Goal: Book appointment/travel/reservation

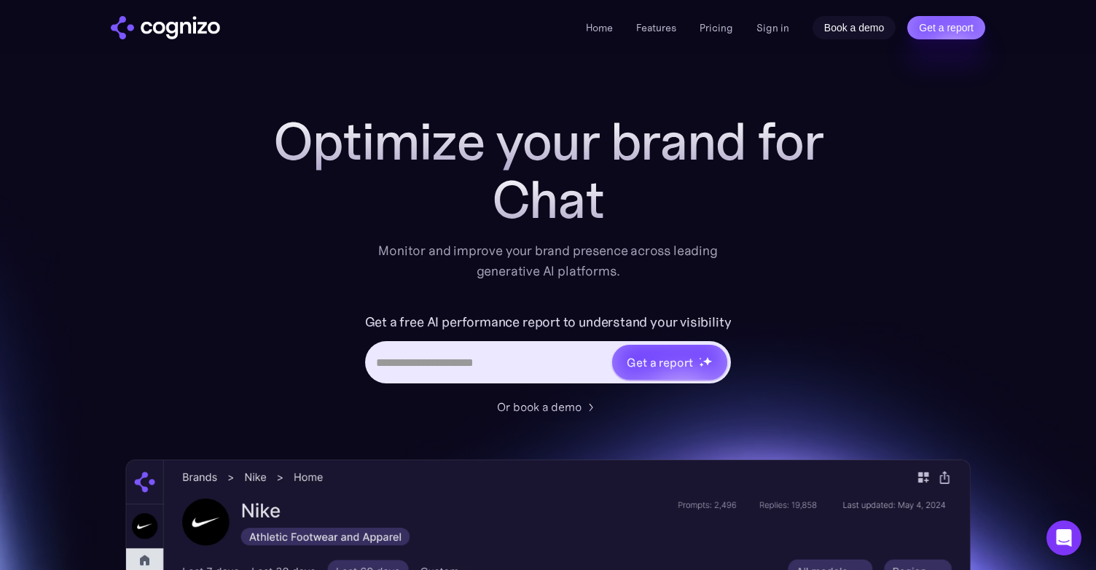
click at [864, 25] on link "Book a demo" at bounding box center [855, 27] width 84 height 23
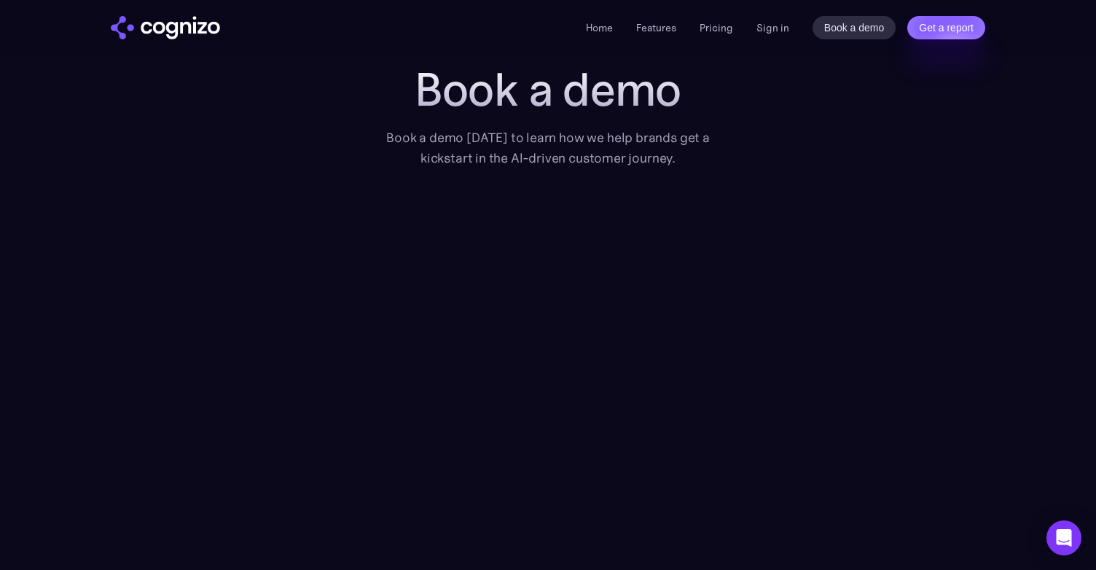
scroll to position [50, 0]
click at [606, 24] on link "Home" at bounding box center [599, 27] width 27 height 13
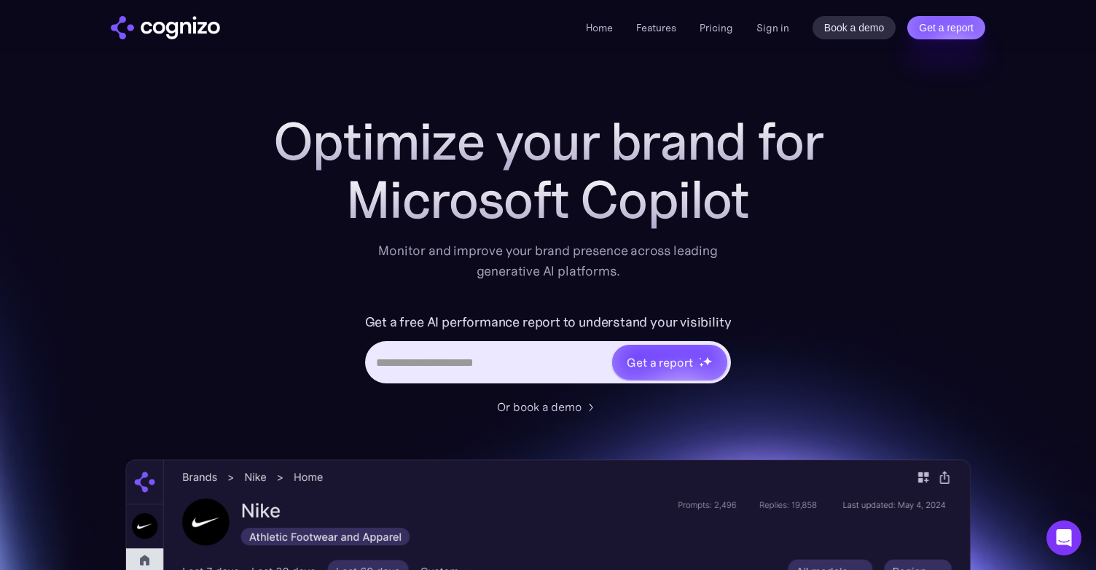
scroll to position [7, 0]
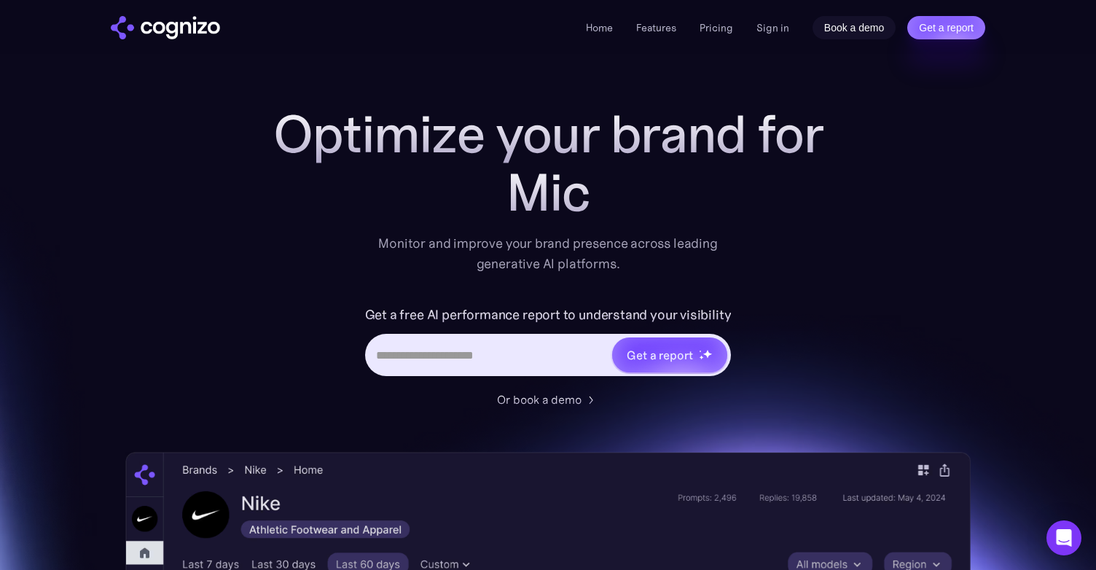
click at [865, 26] on link "Book a demo" at bounding box center [855, 27] width 84 height 23
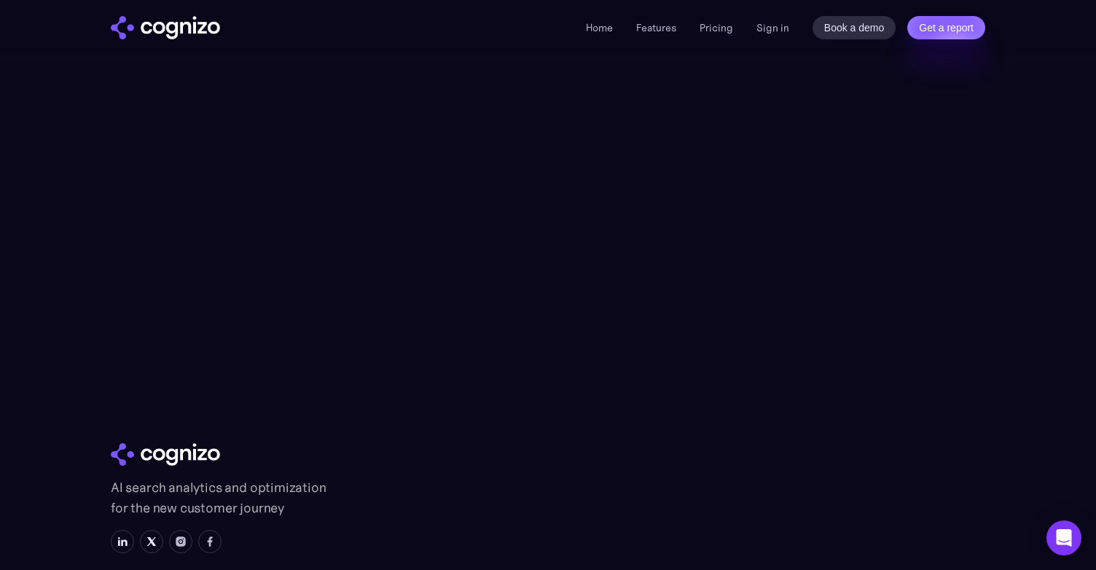
scroll to position [362, 0]
